Goal: Transaction & Acquisition: Purchase product/service

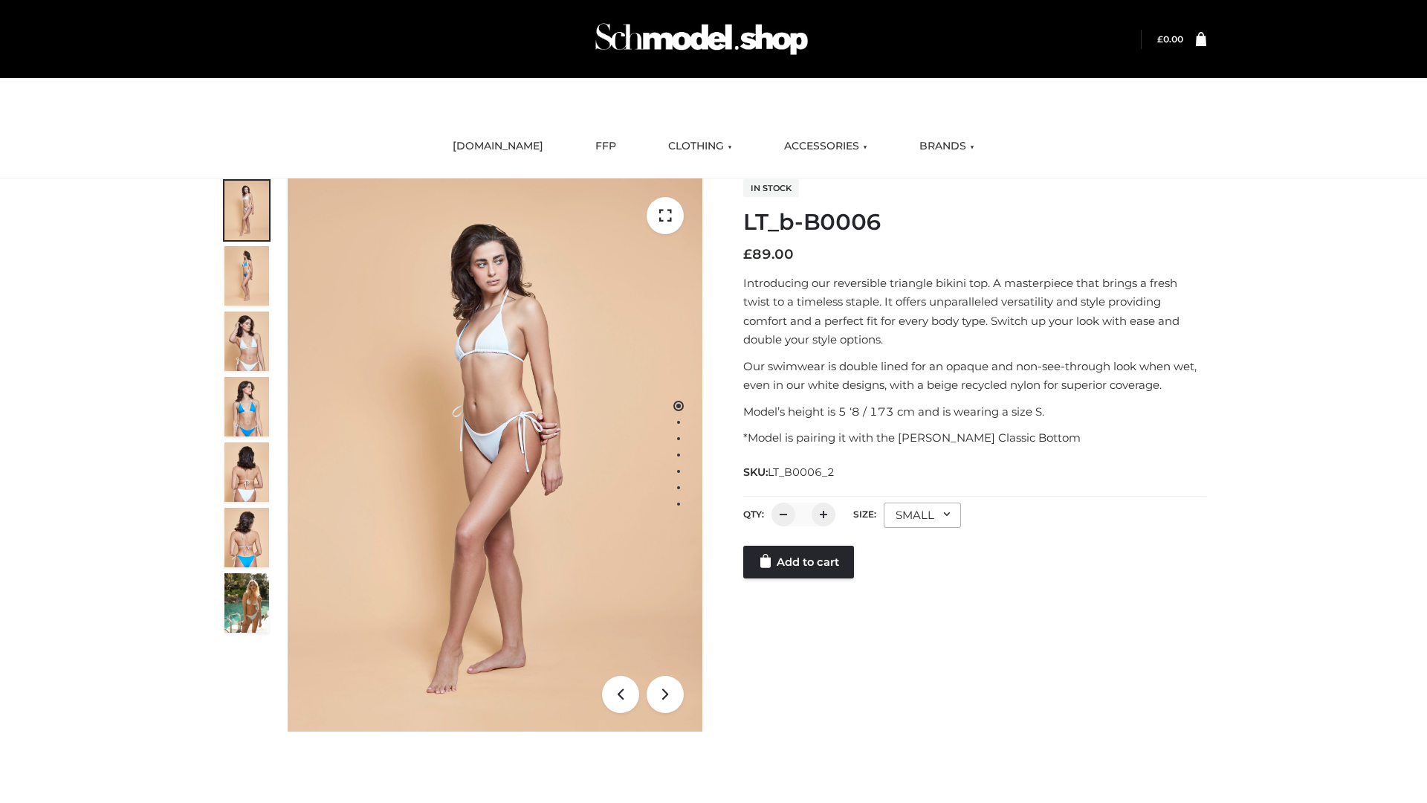
click at [800, 578] on link "Add to cart" at bounding box center [798, 562] width 111 height 33
